Goal: Information Seeking & Learning: Learn about a topic

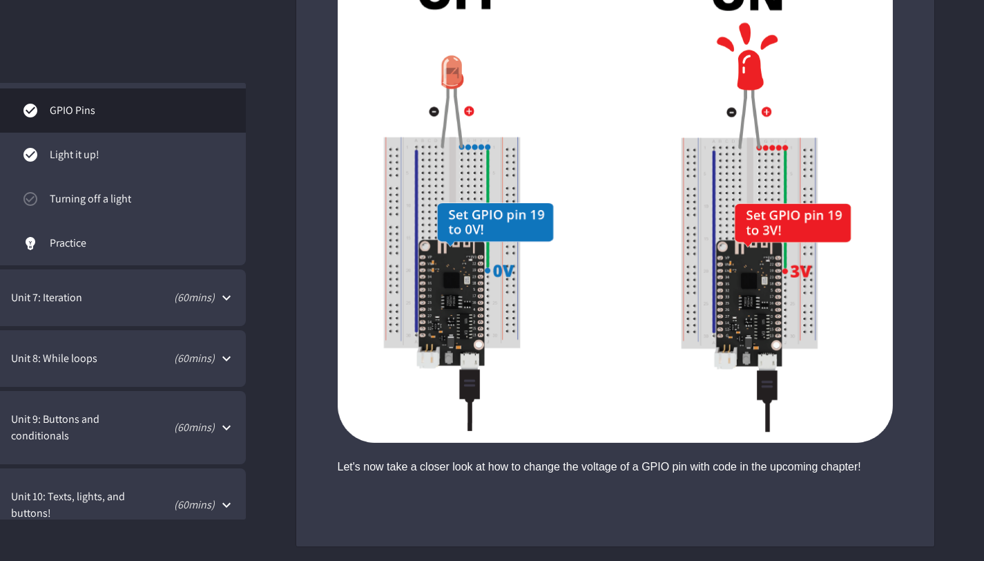
scroll to position [338, 0]
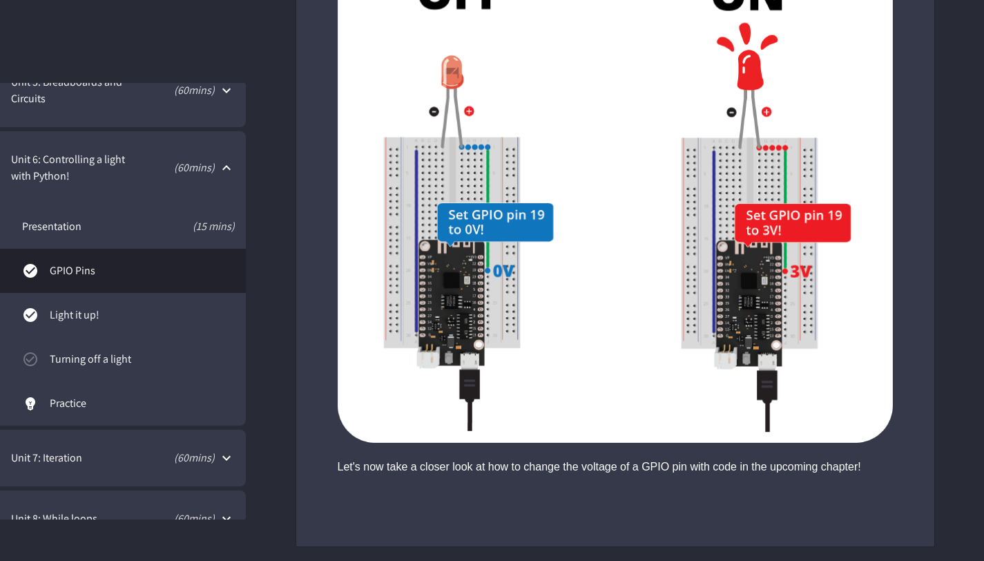
click at [113, 326] on link "Light it up!" at bounding box center [123, 315] width 246 height 44
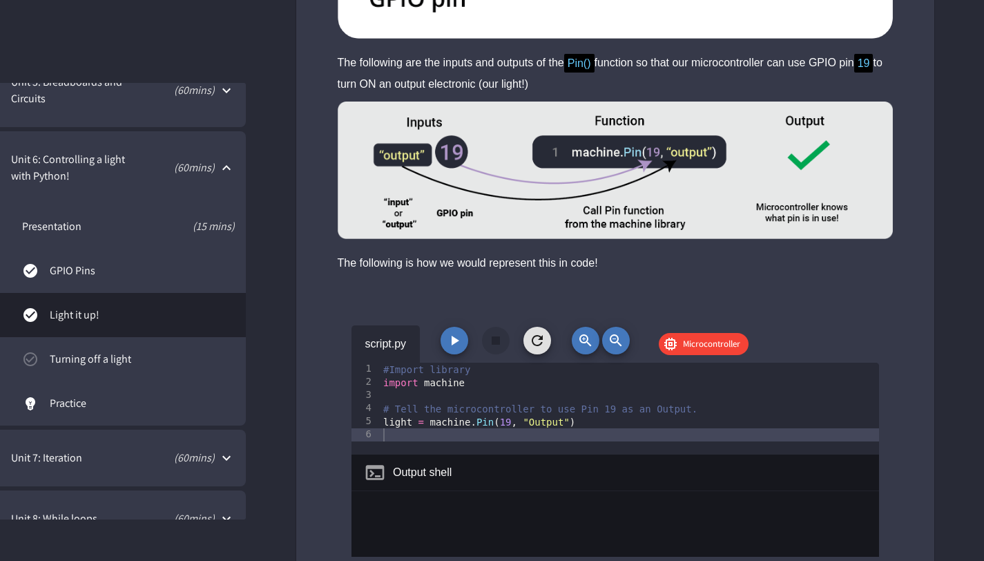
scroll to position [2476, 0]
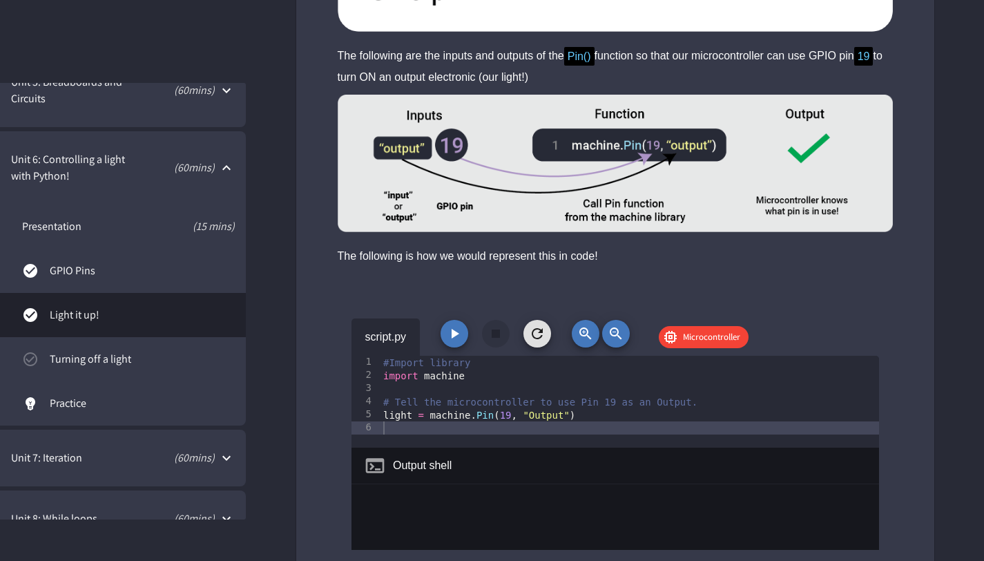
click at [454, 340] on icon "button" at bounding box center [454, 333] width 17 height 17
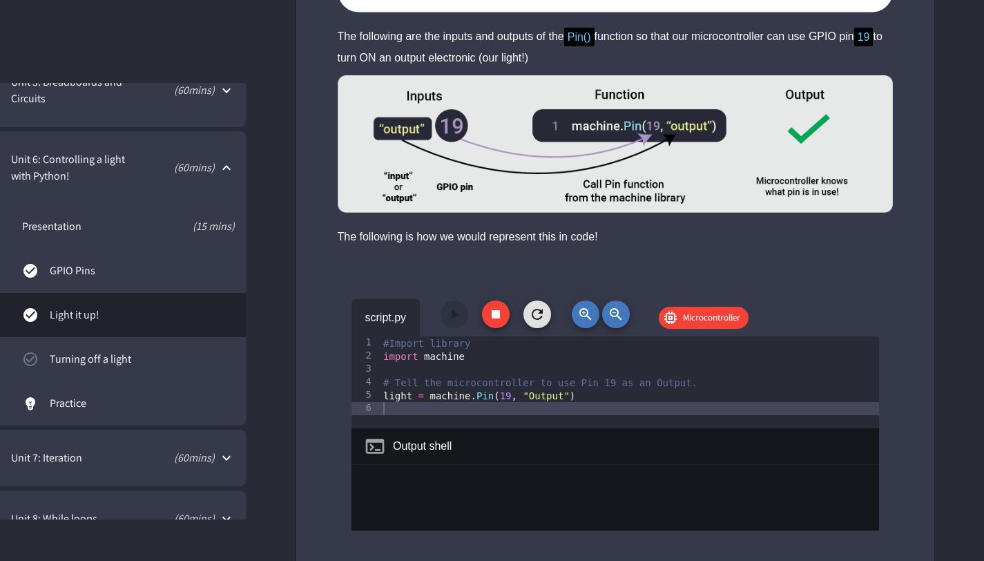
scroll to position [2495, 0]
